Goal: Book appointment/travel/reservation

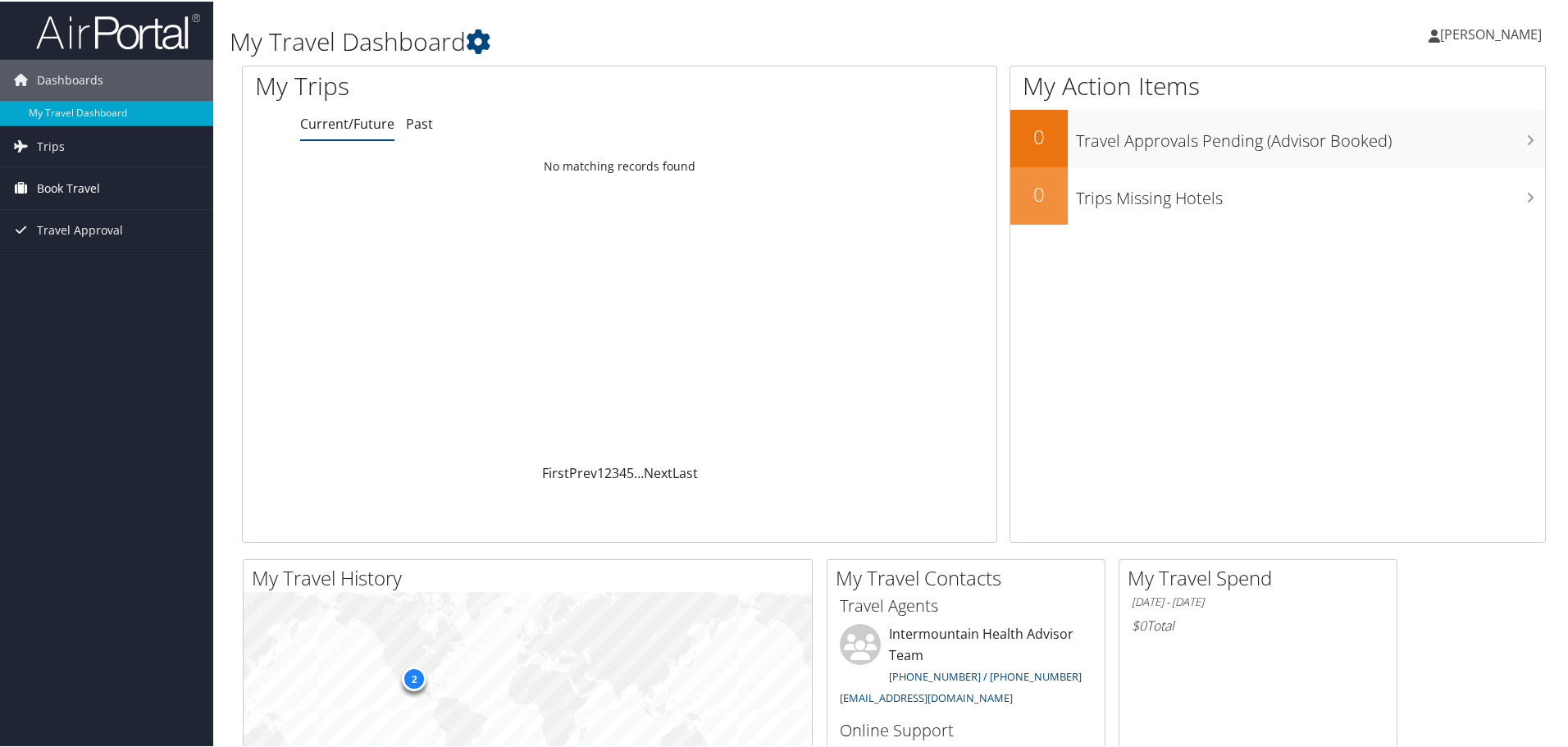
click at [43, 188] on span "Book Travel" at bounding box center [68, 187] width 63 height 41
click at [71, 264] on link "Book/Manage Online Trips" at bounding box center [106, 268] width 213 height 25
click at [63, 263] on link "Book/Manage Online Trips" at bounding box center [106, 268] width 213 height 25
click at [56, 272] on link "Book/Manage Online Trips" at bounding box center [106, 268] width 213 height 25
